Goal: Transaction & Acquisition: Purchase product/service

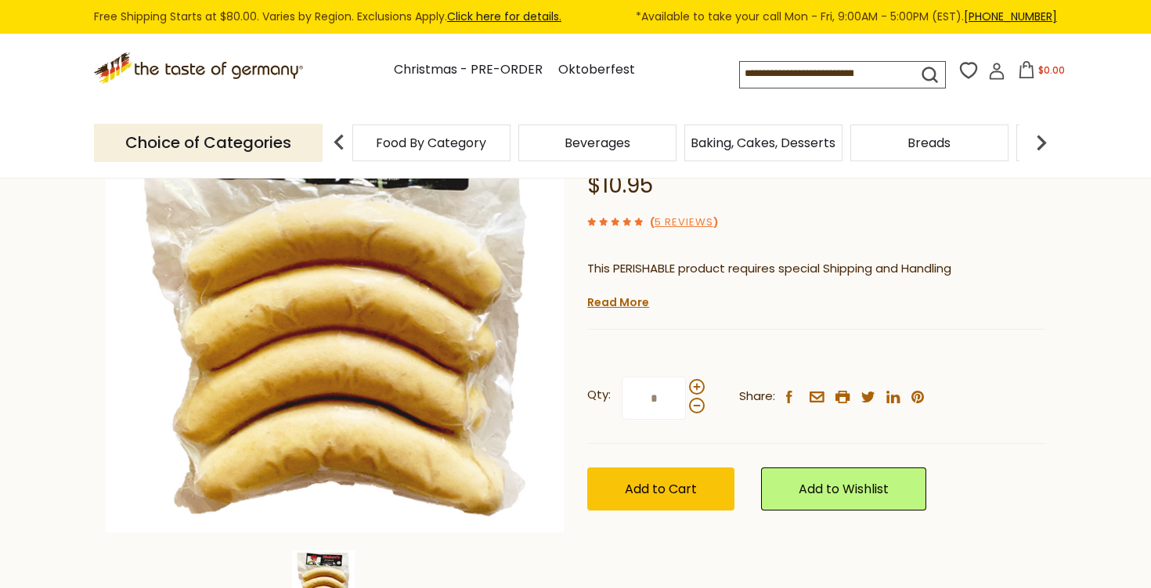
scroll to position [186, 0]
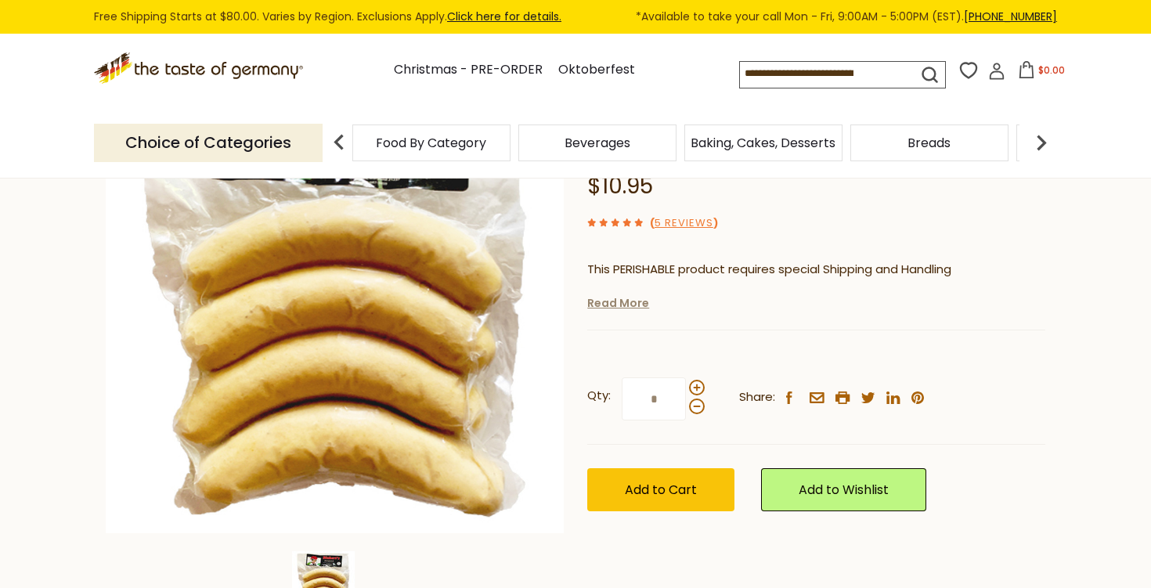
click at [634, 303] on link "Read More" at bounding box center [618, 303] width 62 height 16
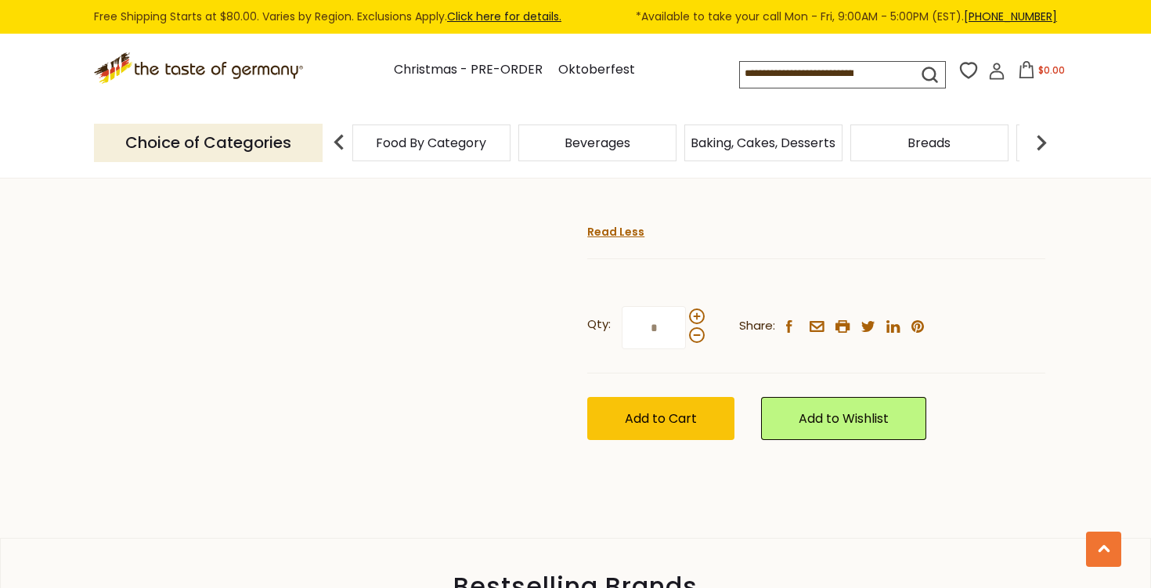
scroll to position [1482, 0]
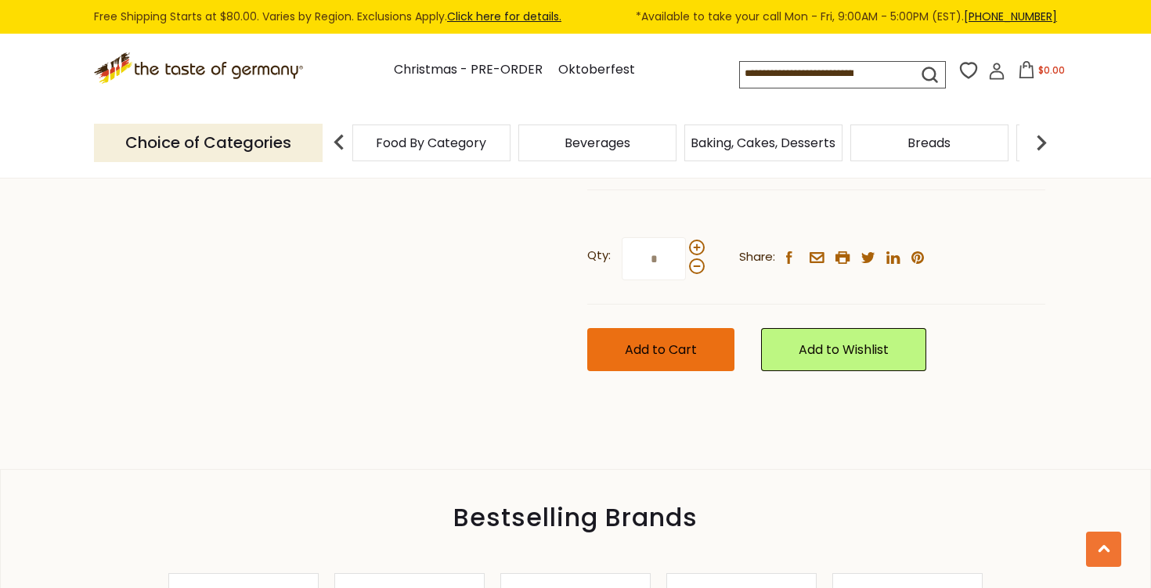
click at [682, 371] on button "Add to Cart" at bounding box center [660, 349] width 147 height 43
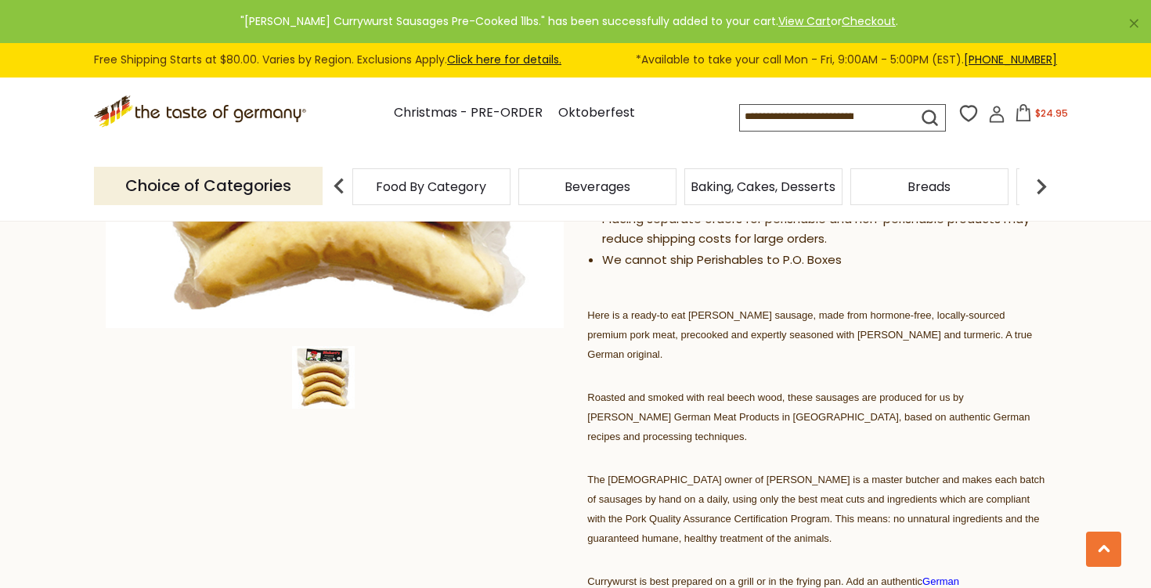
scroll to position [0, 0]
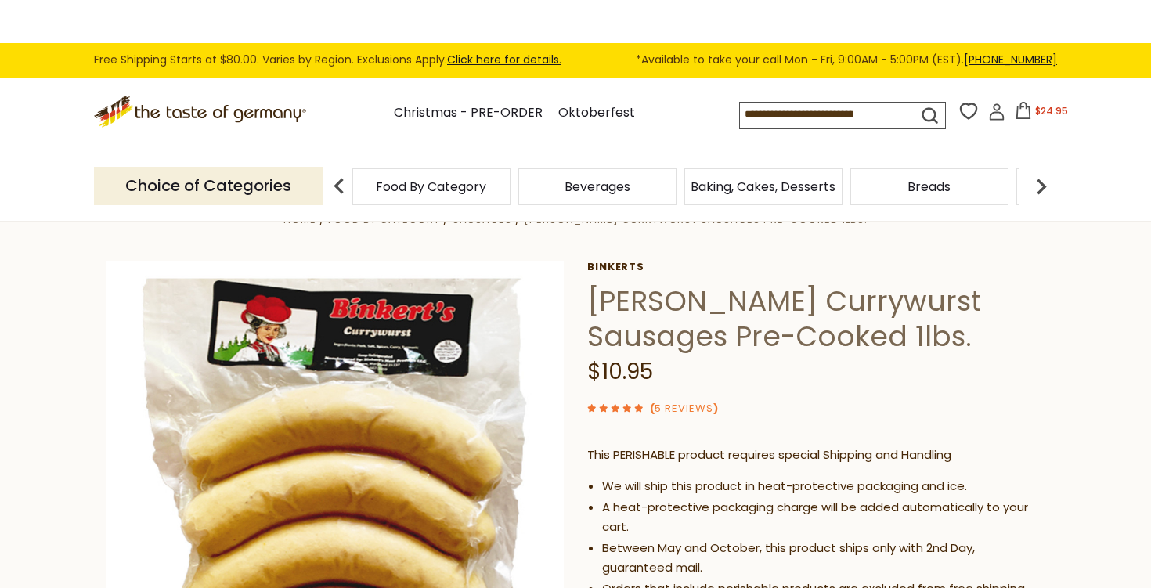
click at [597, 151] on div "Choice of Categories Food By Category Beverages Baking, Cakes, Desserts Breads …" at bounding box center [575, 186] width 963 height 70
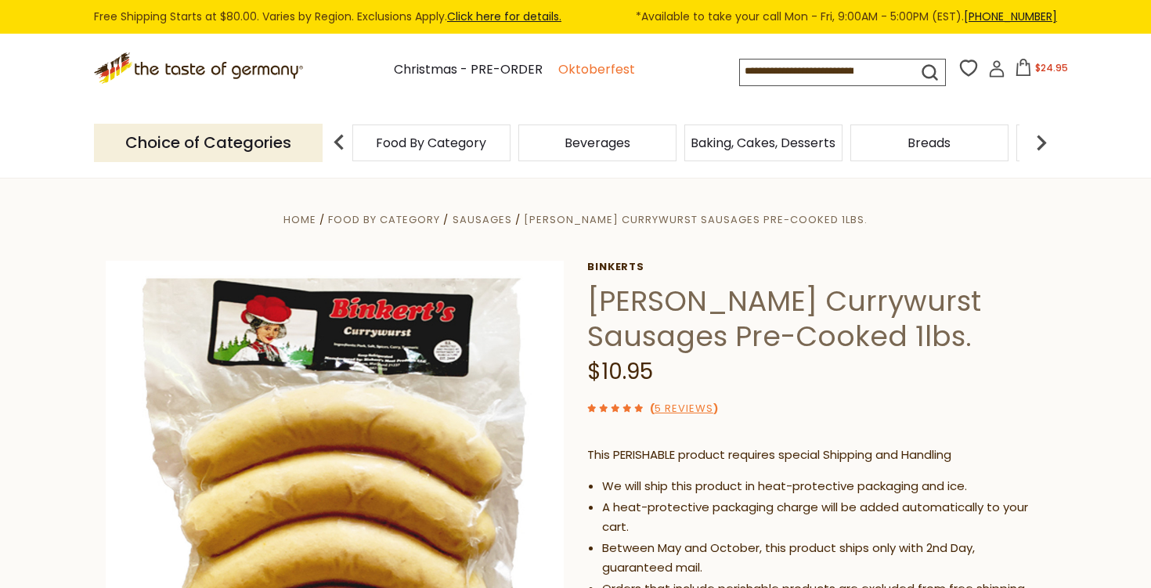
click at [605, 71] on link "Oktoberfest" at bounding box center [596, 70] width 77 height 21
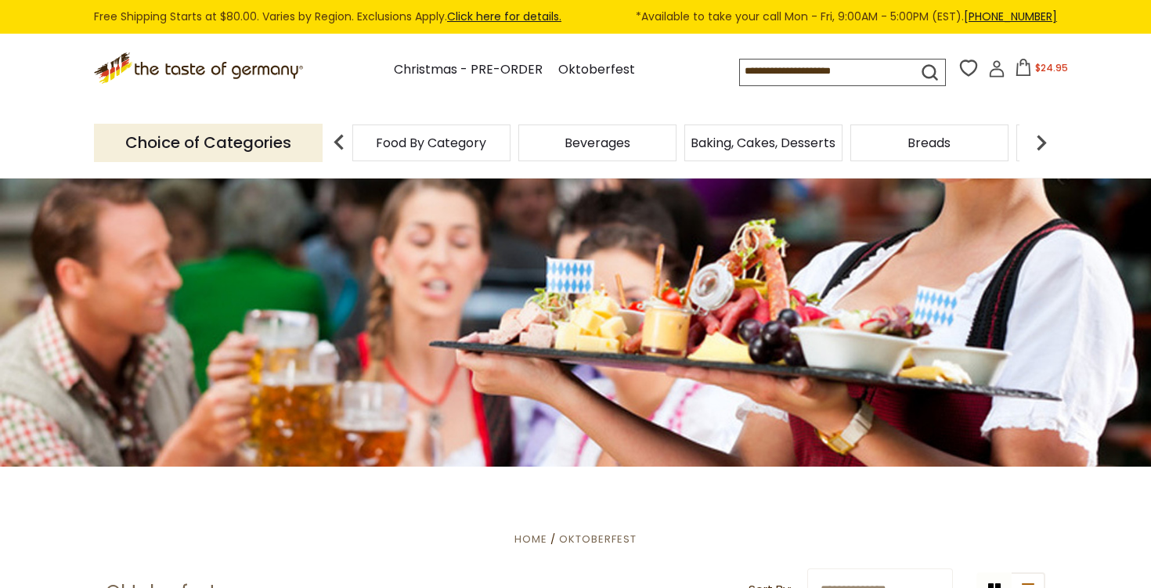
click at [1032, 64] on icon at bounding box center [1023, 67] width 17 height 17
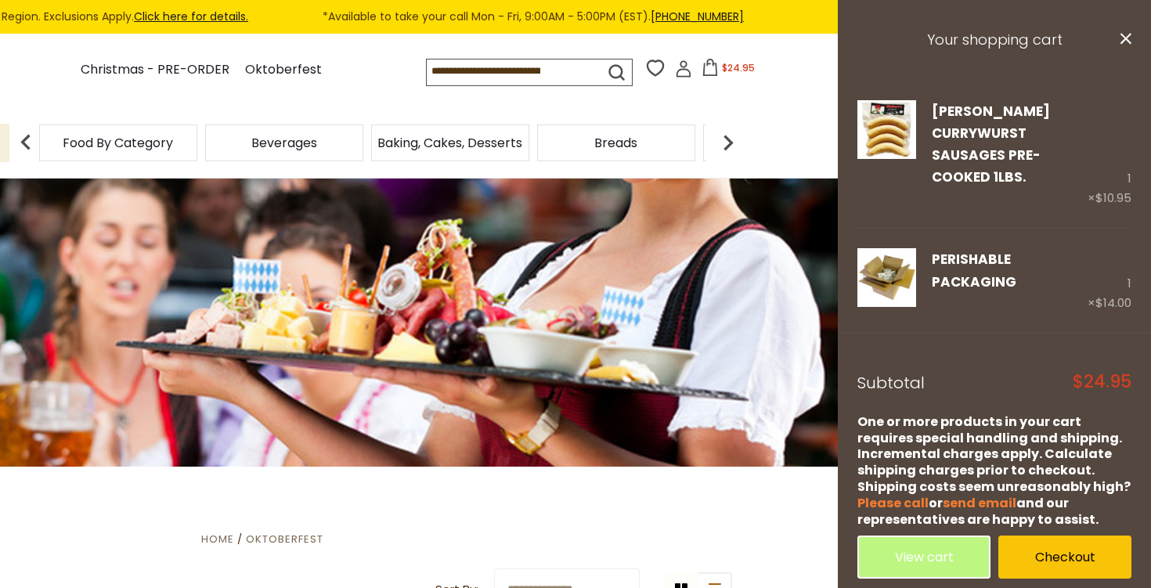
scroll to position [13, 0]
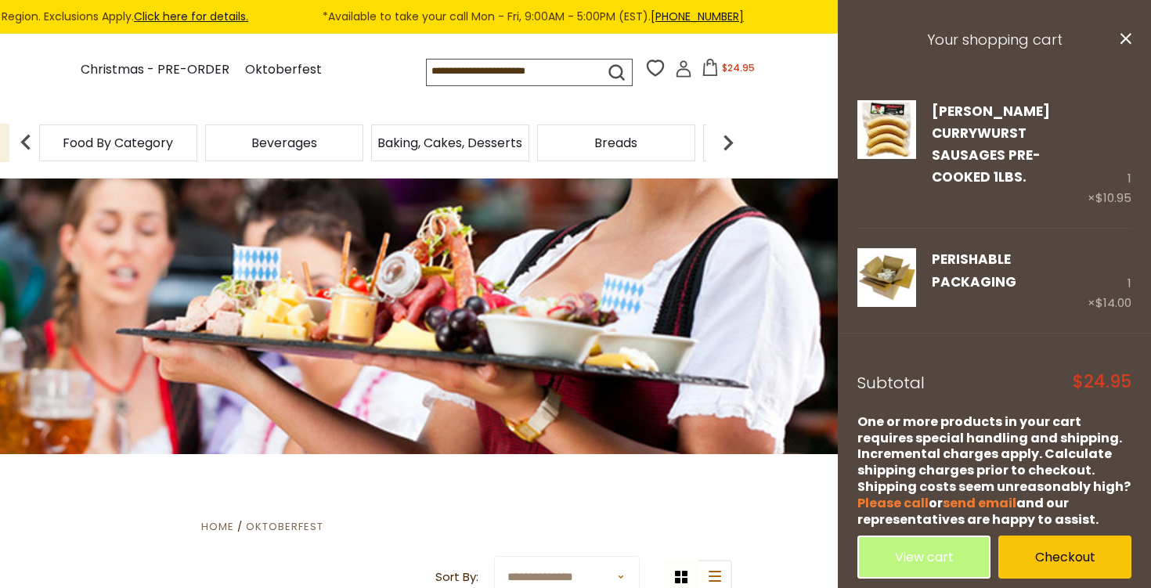
click at [658, 274] on div at bounding box center [262, 310] width 1151 height 288
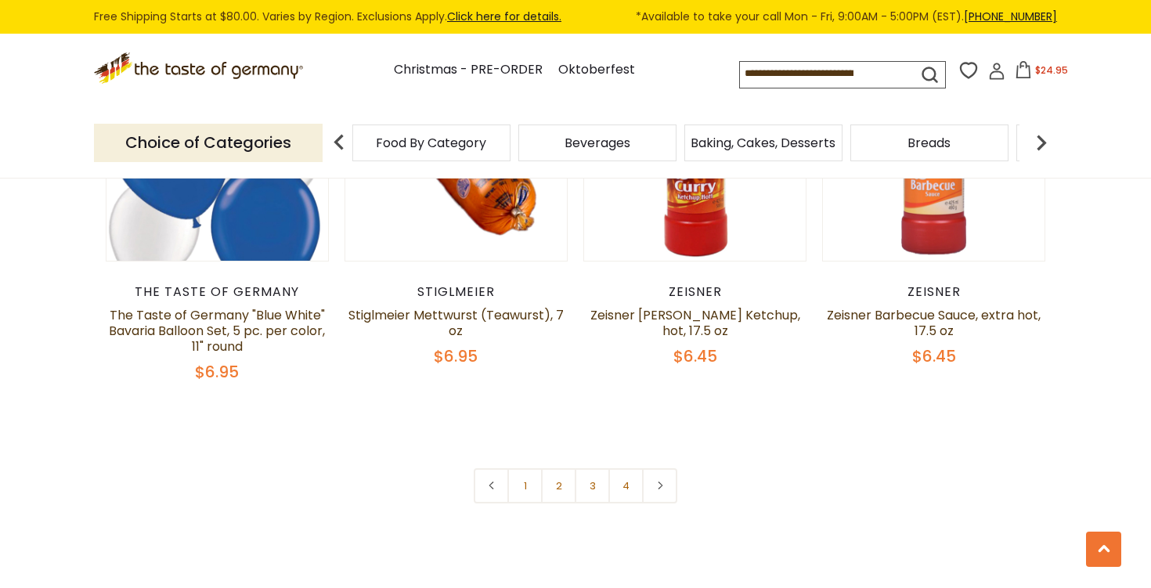
scroll to position [3675, 0]
